Goal: Task Accomplishment & Management: Manage account settings

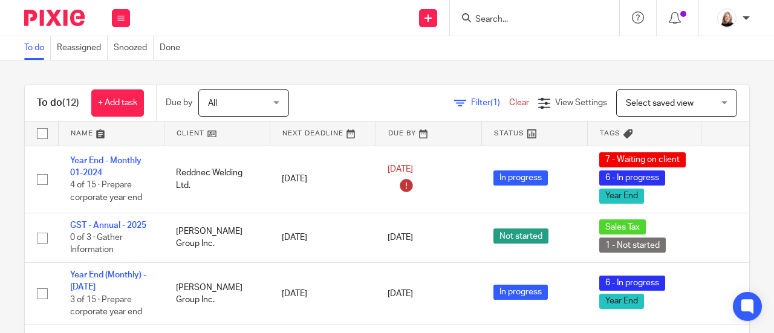
click at [508, 15] on input "Search" at bounding box center [528, 20] width 109 height 11
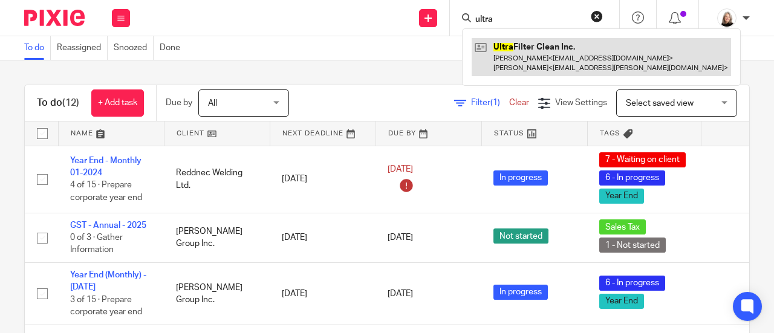
type input "ultra"
click at [515, 47] on link at bounding box center [600, 56] width 259 height 37
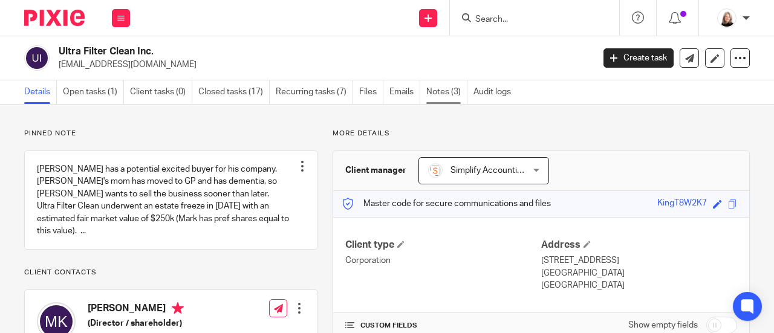
click at [436, 92] on link "Notes (3)" at bounding box center [446, 92] width 41 height 24
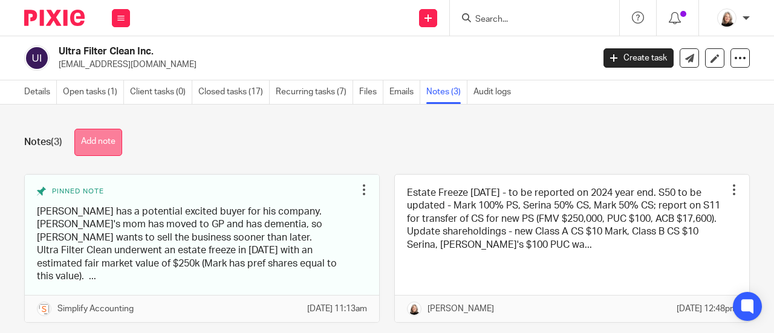
click at [110, 136] on button "Add note" at bounding box center [98, 142] width 48 height 27
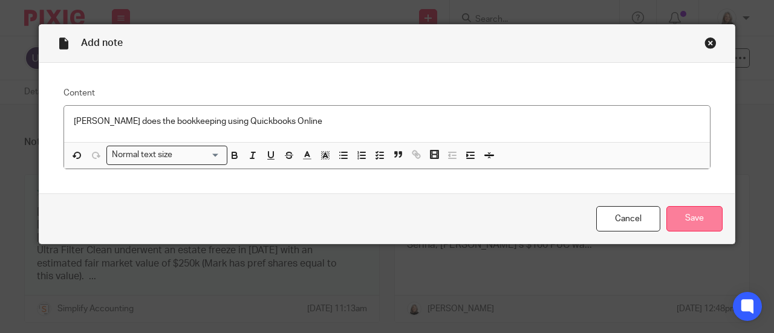
click at [670, 214] on input "Save" at bounding box center [694, 219] width 56 height 26
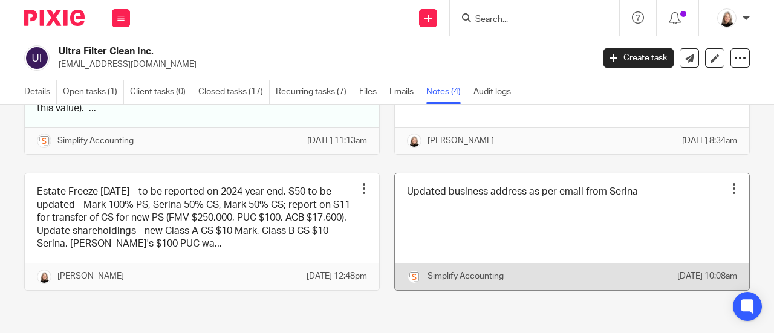
scroll to position [58, 0]
